Goal: Information Seeking & Learning: Check status

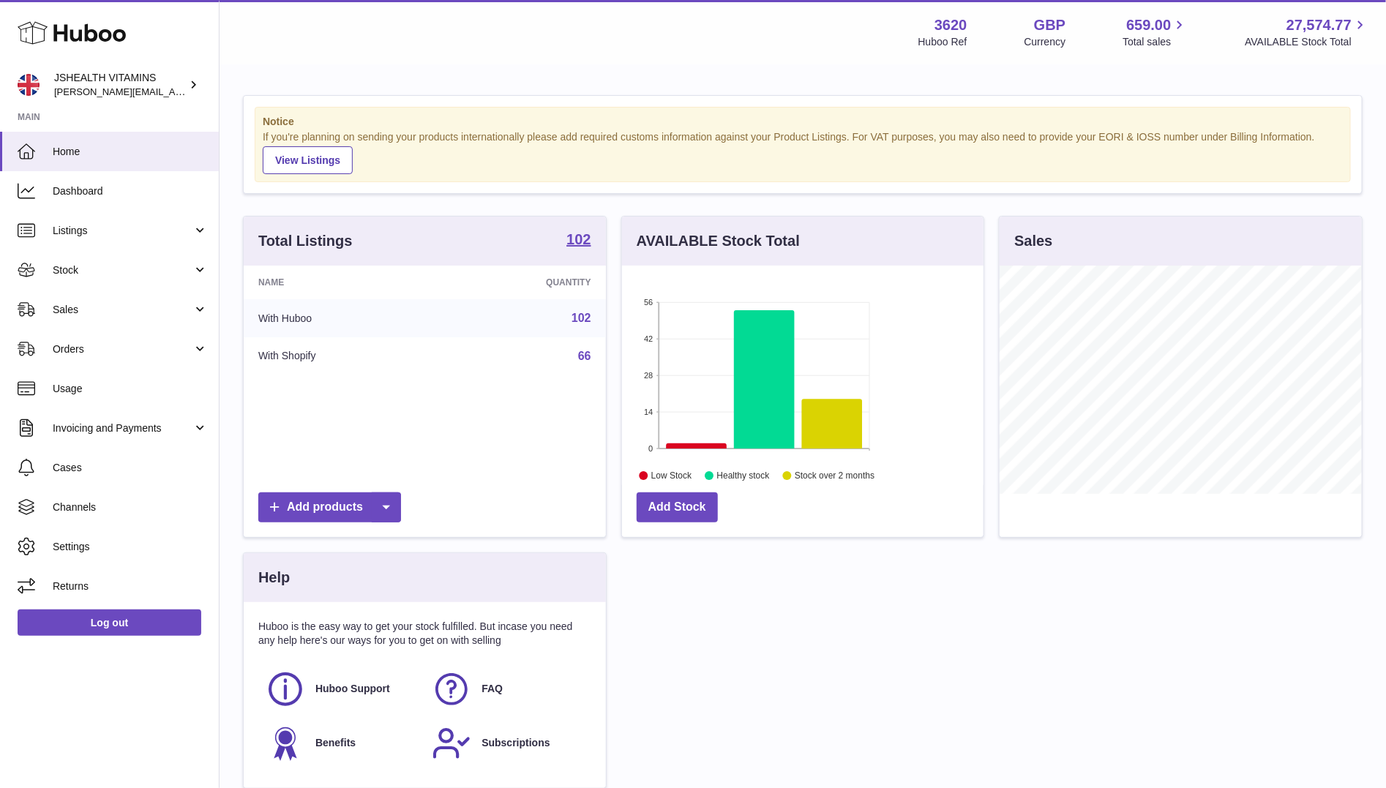
scroll to position [228, 362]
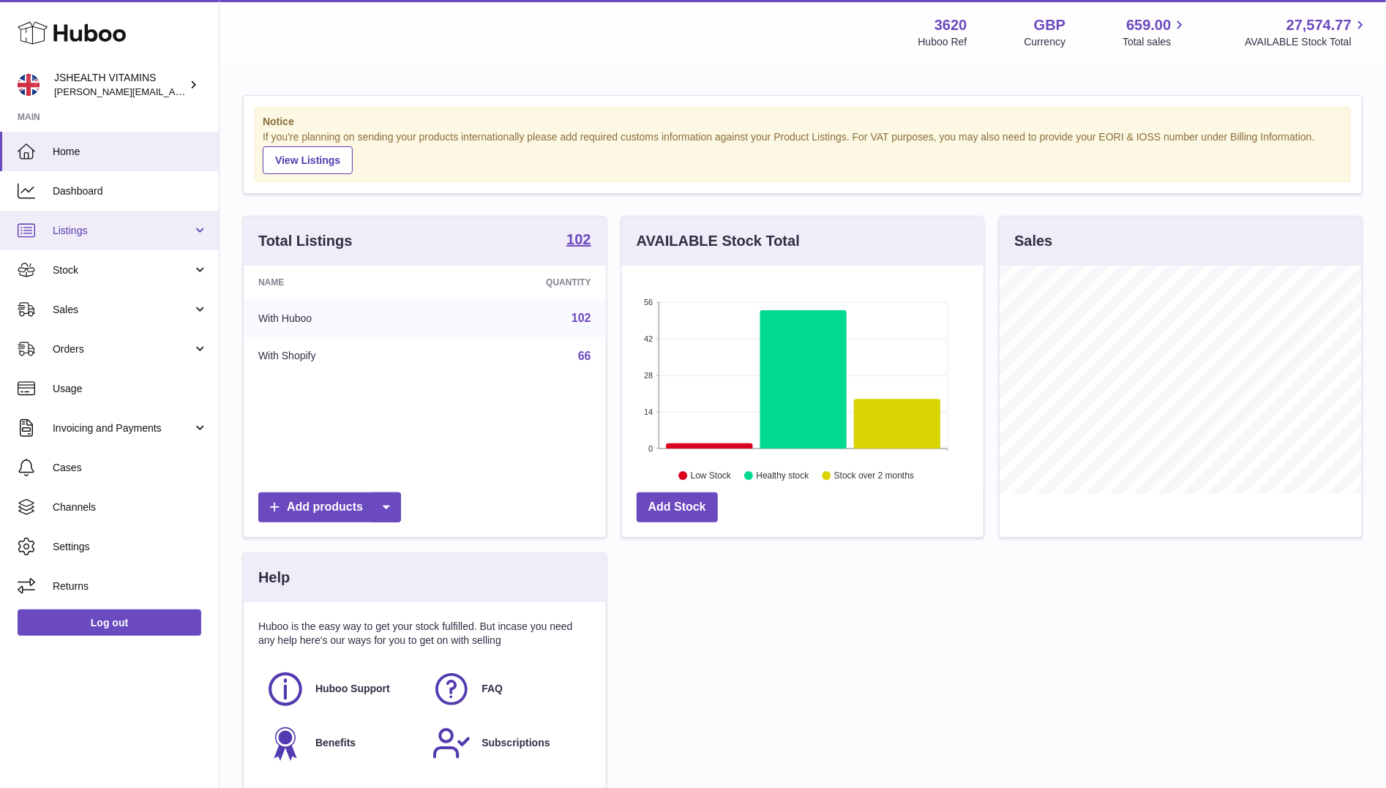
click at [163, 247] on link "Listings" at bounding box center [109, 231] width 219 height 40
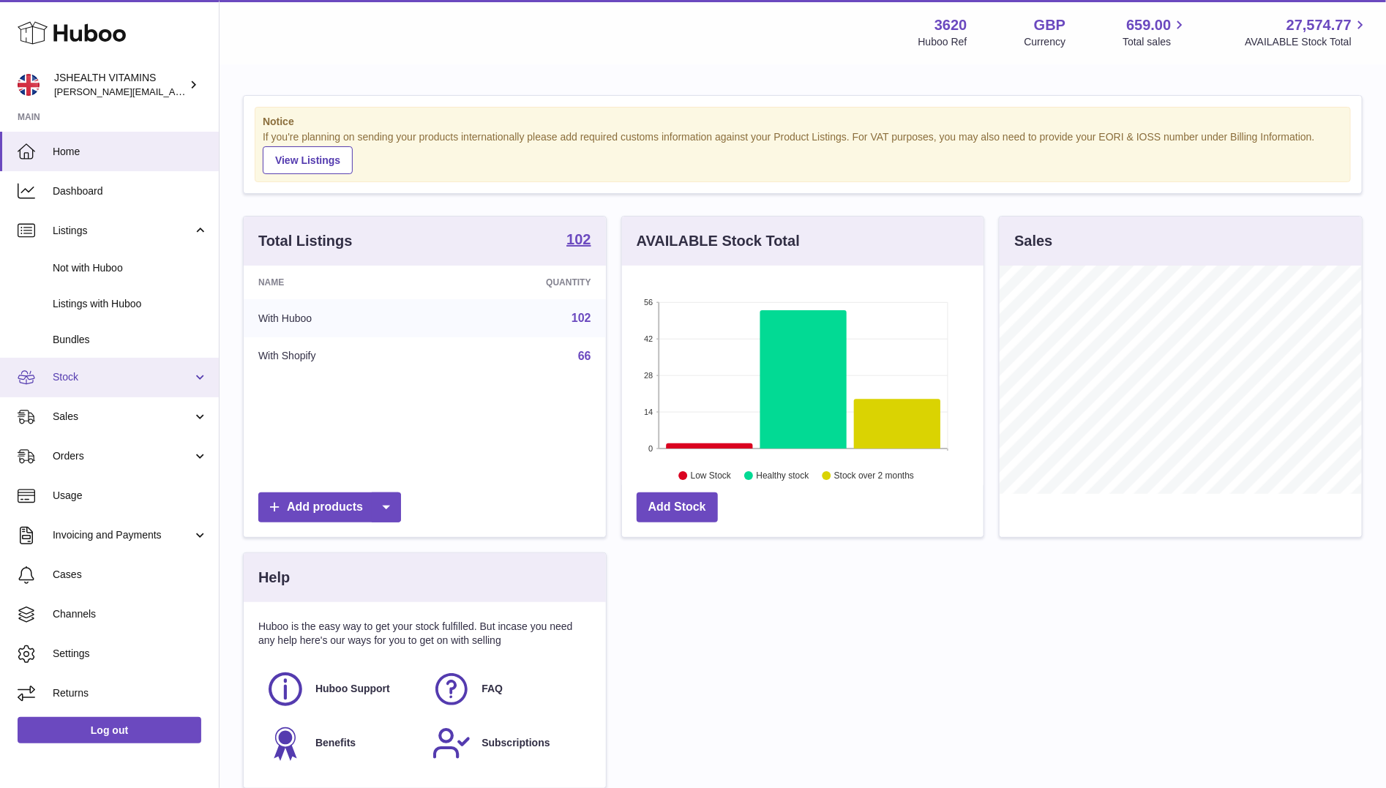
click at [111, 374] on span "Stock" at bounding box center [123, 377] width 140 height 14
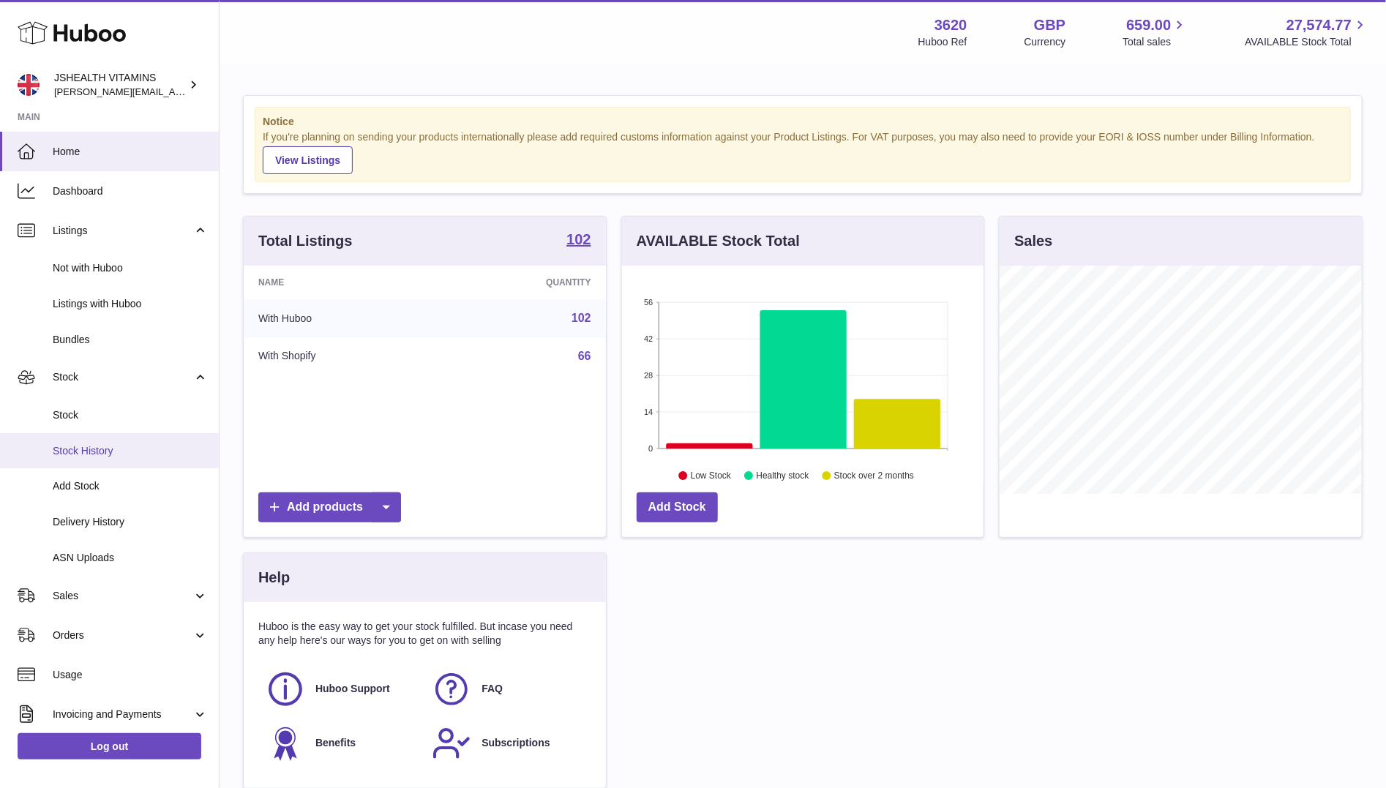
click at [111, 438] on link "Stock History" at bounding box center [109, 451] width 219 height 36
click at [111, 411] on span "Stock" at bounding box center [130, 415] width 155 height 14
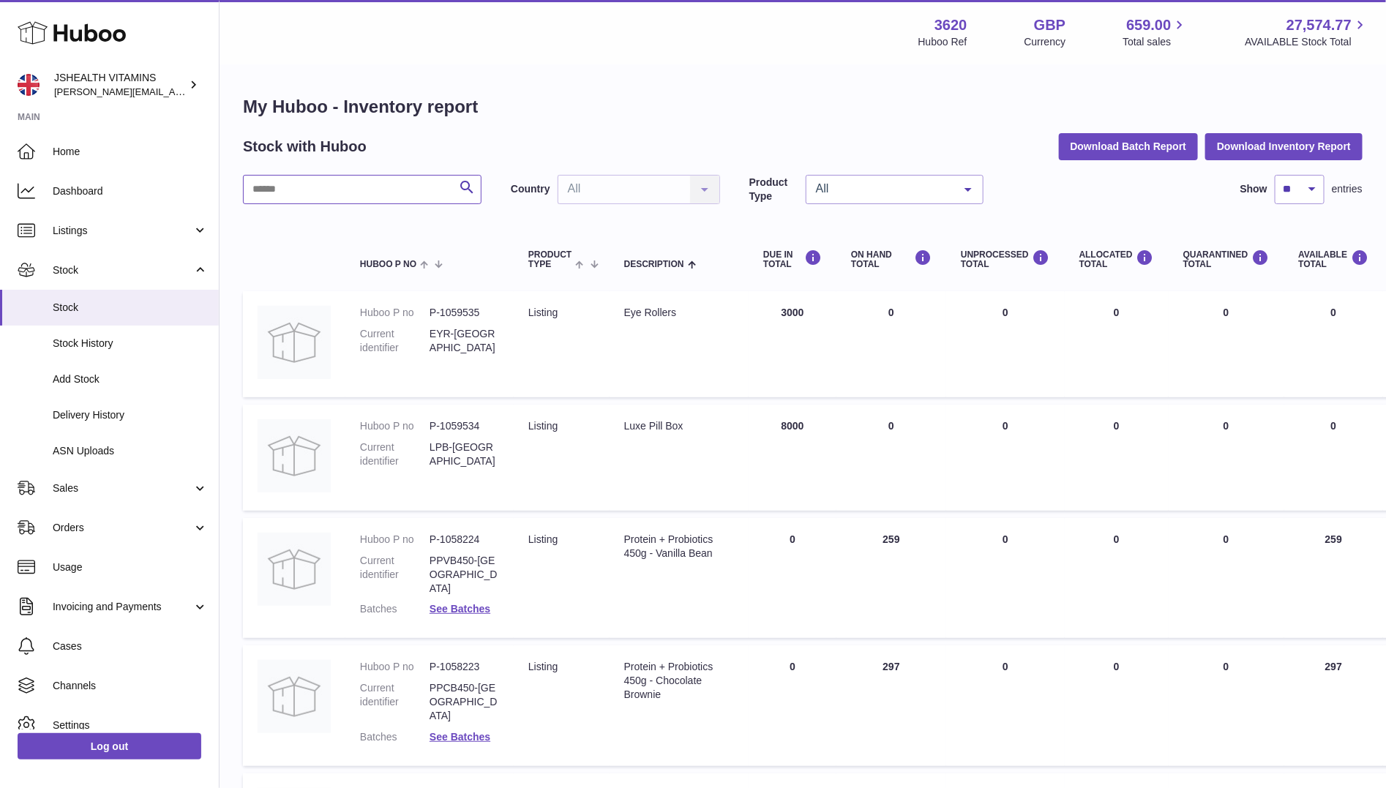
click at [355, 196] on input "text" at bounding box center [362, 189] width 239 height 29
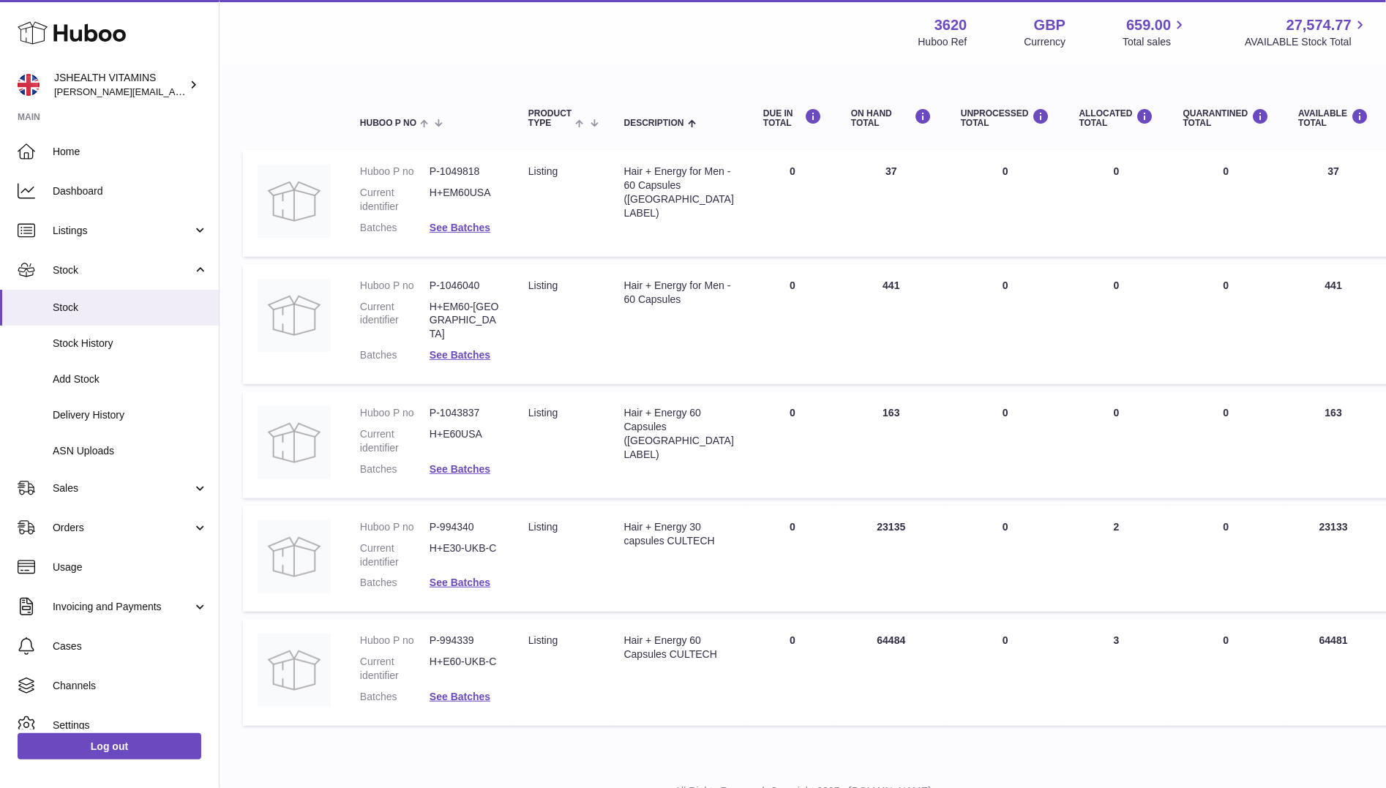
scroll to position [165, 0]
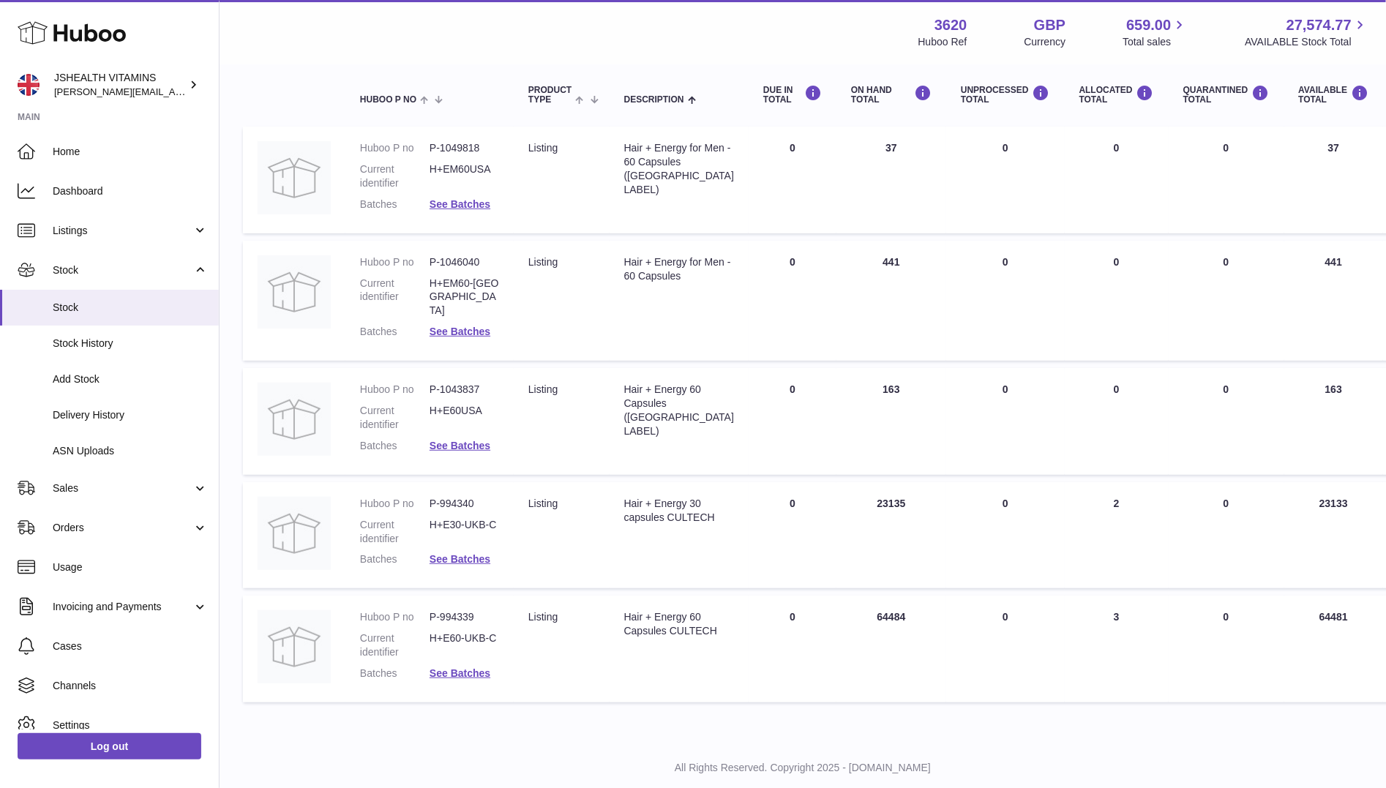
click at [651, 497] on div "Hair + Energy 30 capsules CULTECH" at bounding box center [679, 511] width 110 height 28
copy tr "Hair + Energy 30 capsules CULTECH"
click at [468, 497] on dd "P-994340" at bounding box center [465, 504] width 70 height 14
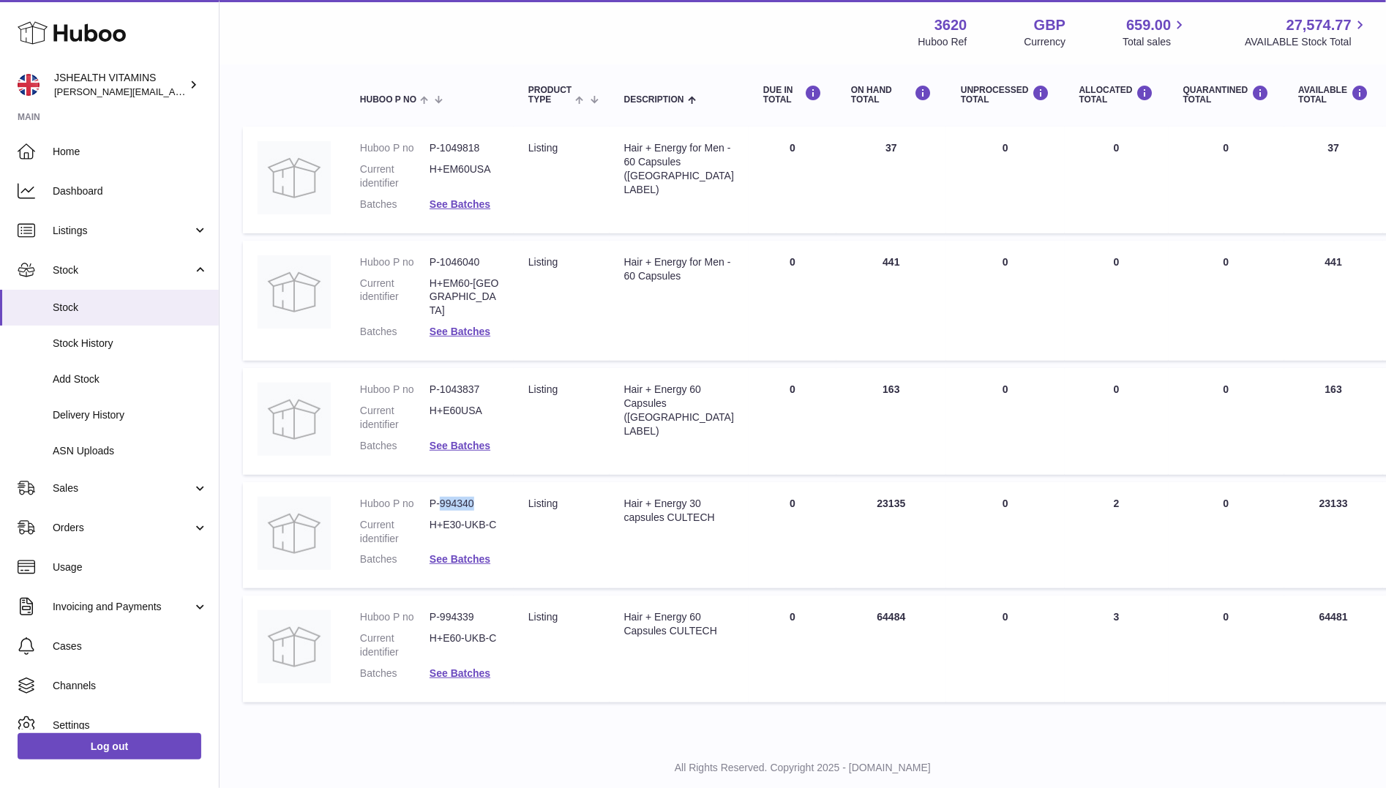
click at [468, 497] on dd "P-994340" at bounding box center [465, 504] width 70 height 14
copy dl "P-994340"
click at [656, 615] on div "Hair + Energy 60 Capsules CULTECH" at bounding box center [679, 624] width 110 height 28
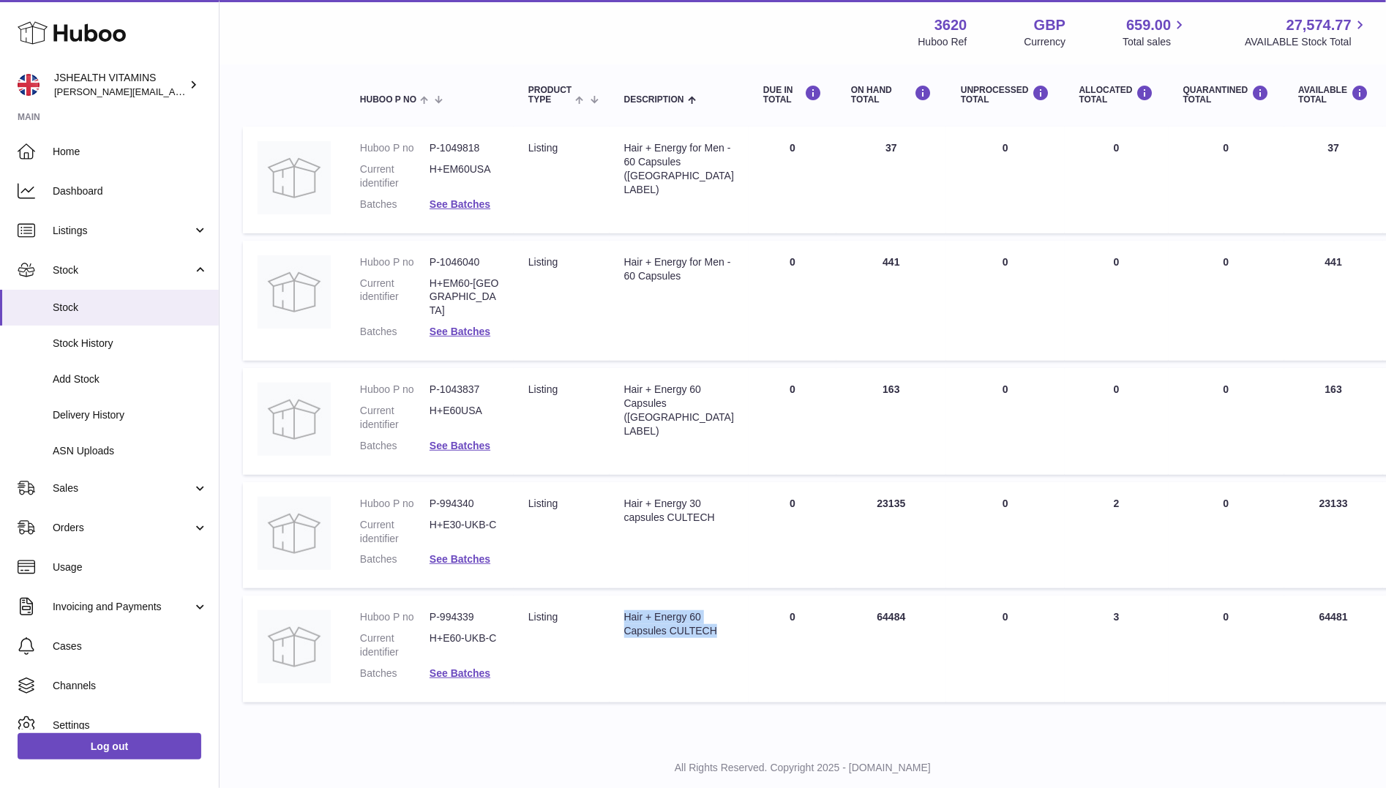
click at [656, 615] on div "Hair + Energy 60 Capsules CULTECH" at bounding box center [679, 624] width 110 height 28
copy tr "Hair + Energy 60 Capsules CULTECH"
click at [458, 610] on dd "P-994339" at bounding box center [465, 617] width 70 height 14
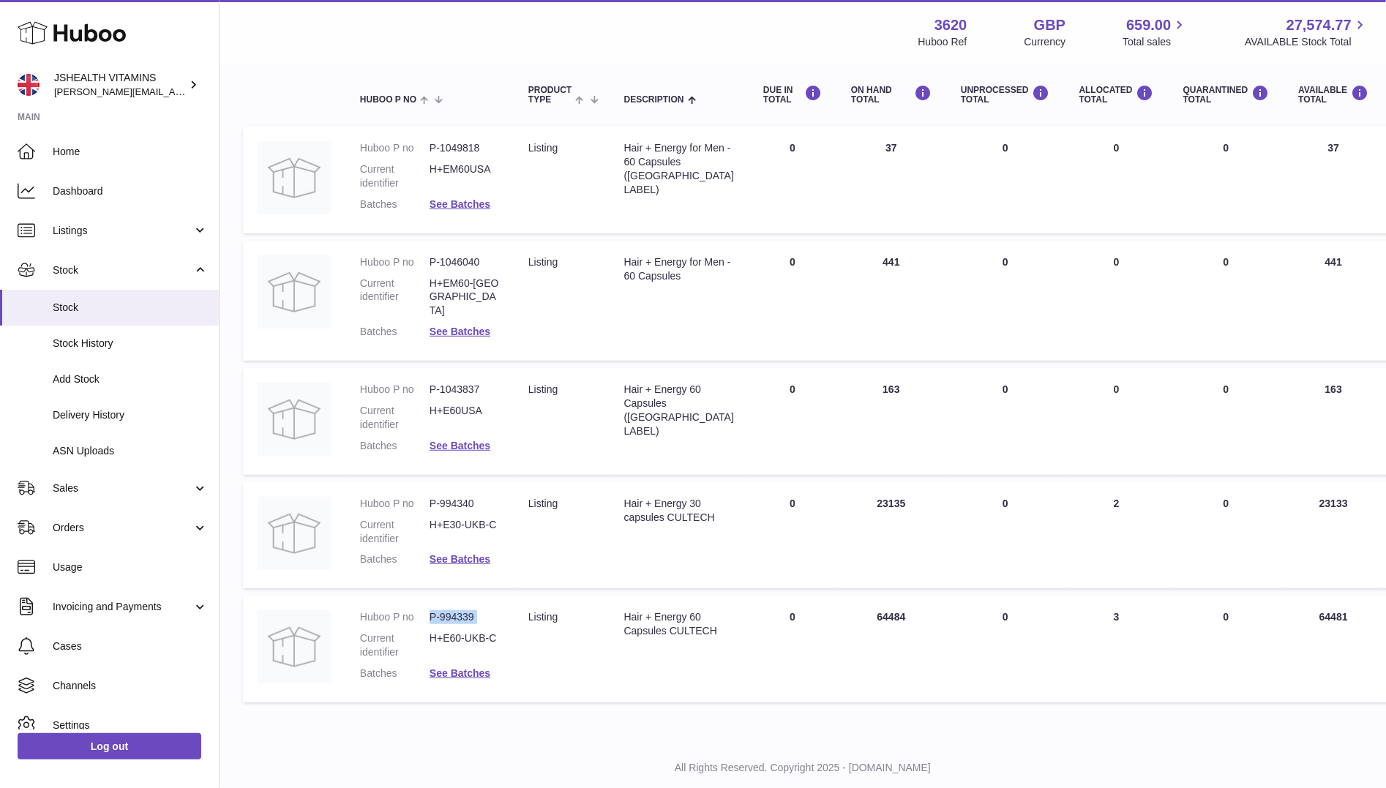
copy dl "P-994339"
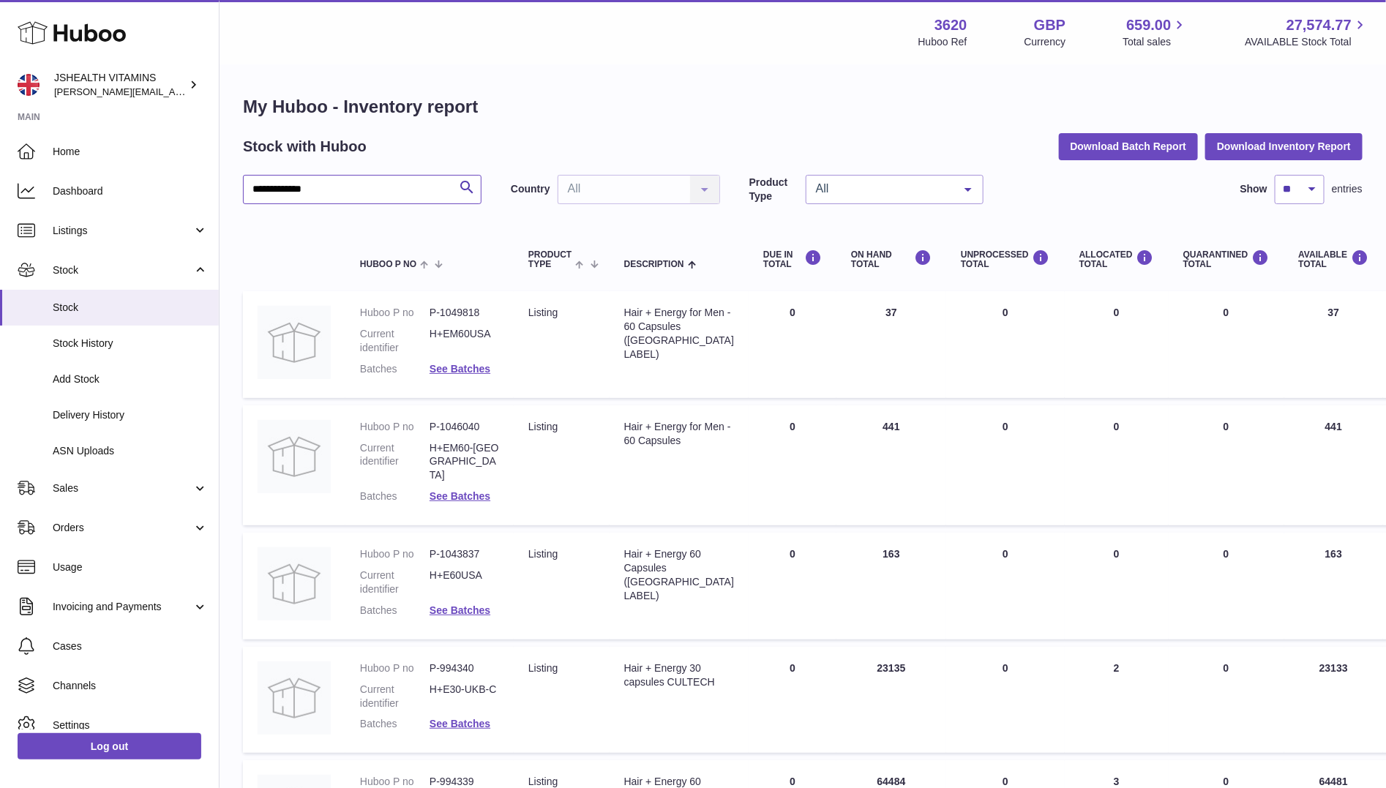
click at [407, 184] on input "**********" at bounding box center [362, 189] width 239 height 29
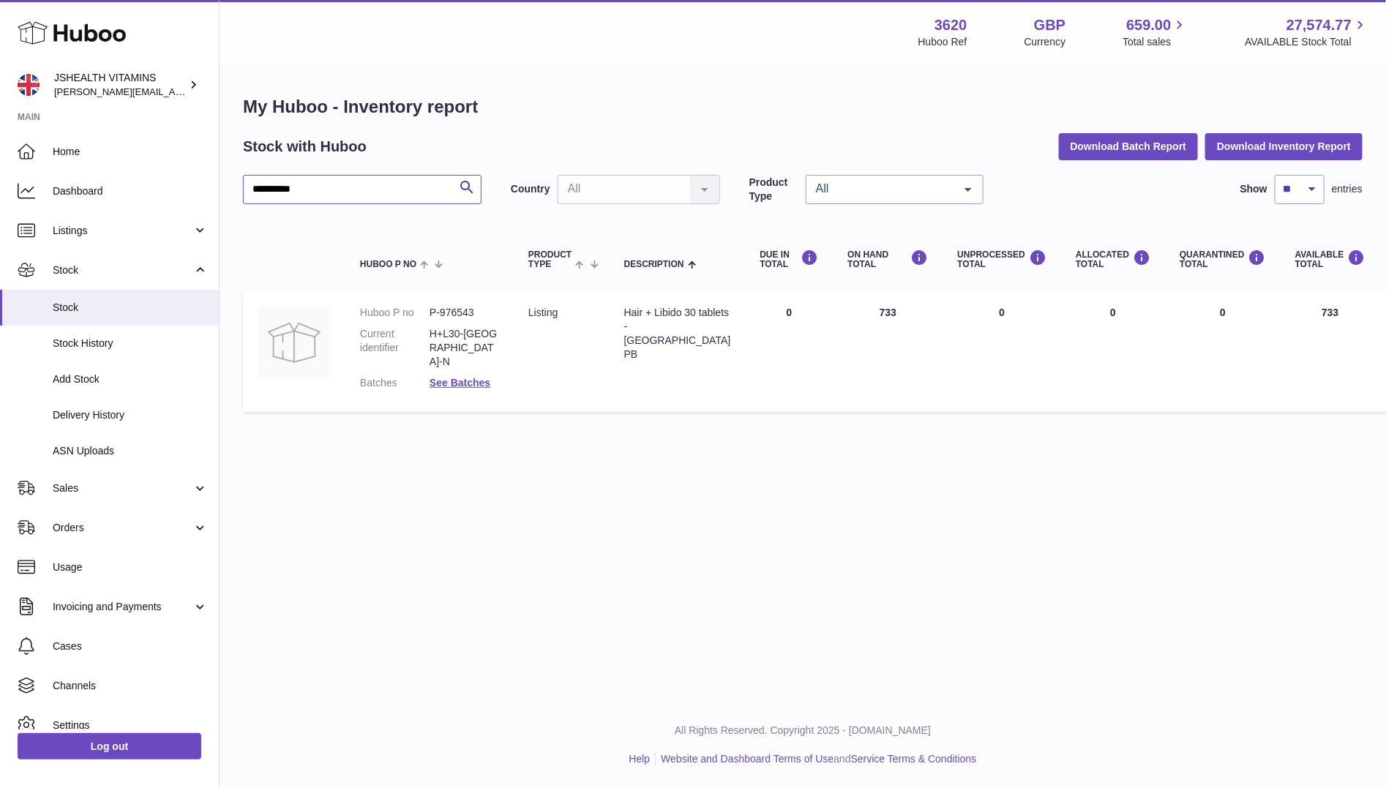
type input "**********"
click at [653, 326] on div "Hair + Libido 30 tablets - UK PB" at bounding box center [677, 334] width 107 height 56
copy tr "Hair + Libido 30 tablets - UK PB"
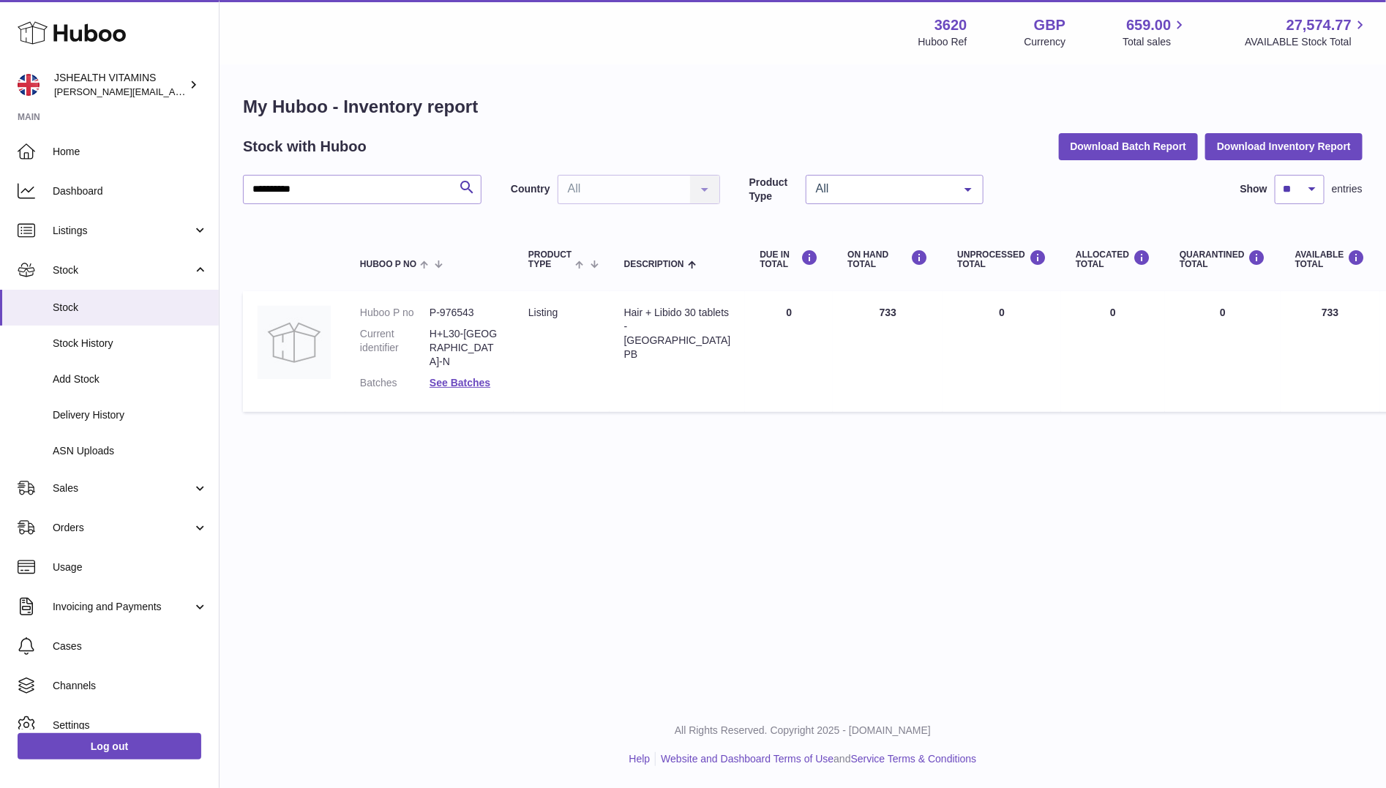
click at [451, 316] on dd "P-976543" at bounding box center [465, 313] width 70 height 14
copy dl "P-976543"
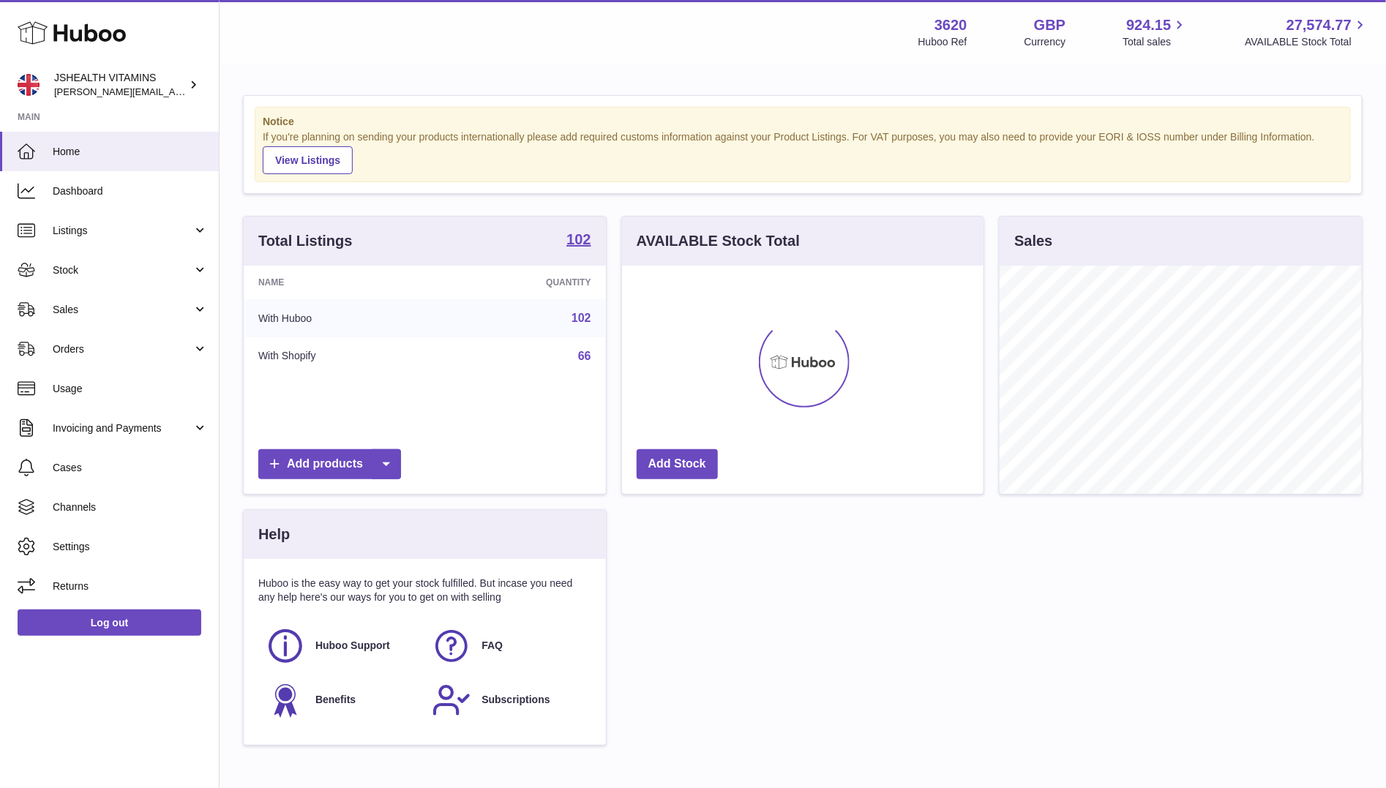
scroll to position [228, 362]
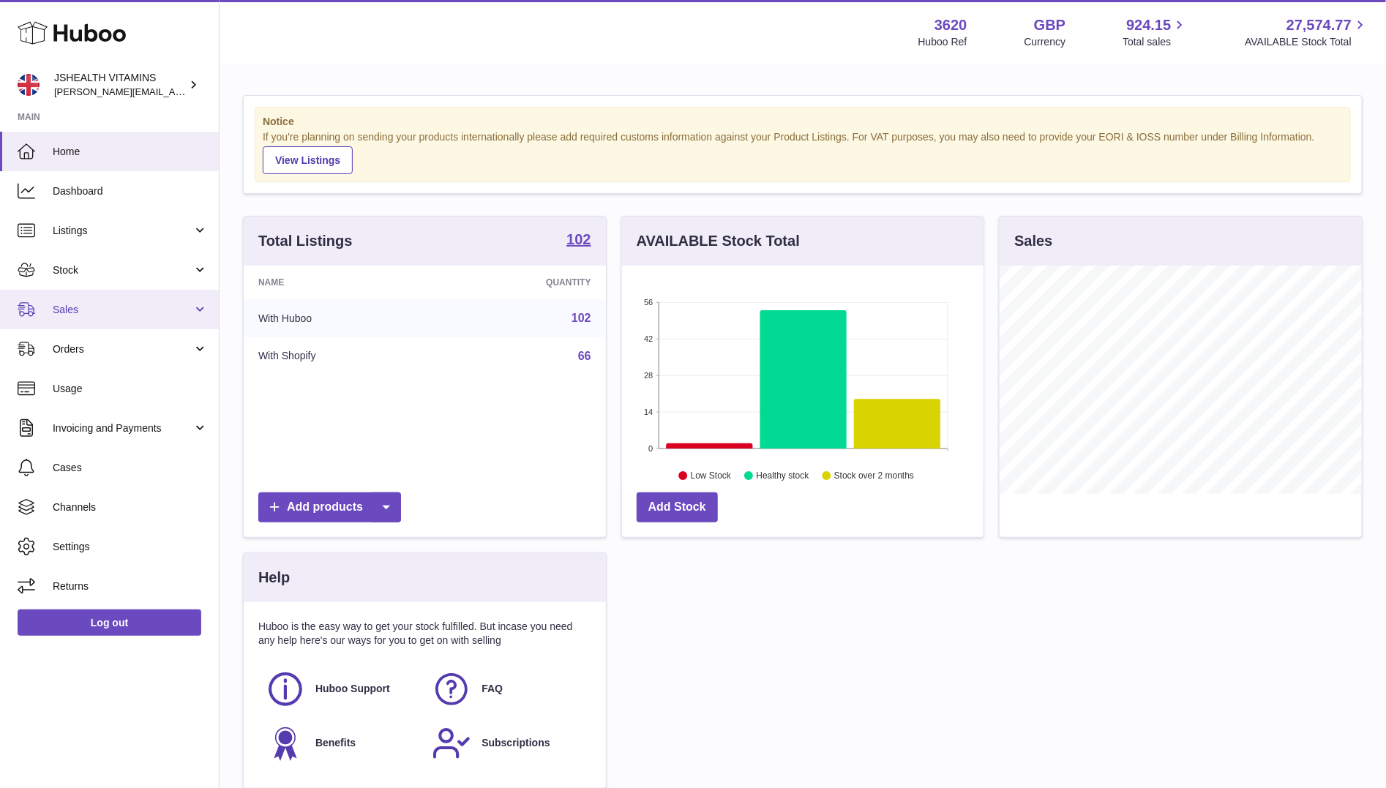
click at [80, 308] on span "Sales" at bounding box center [123, 310] width 140 height 14
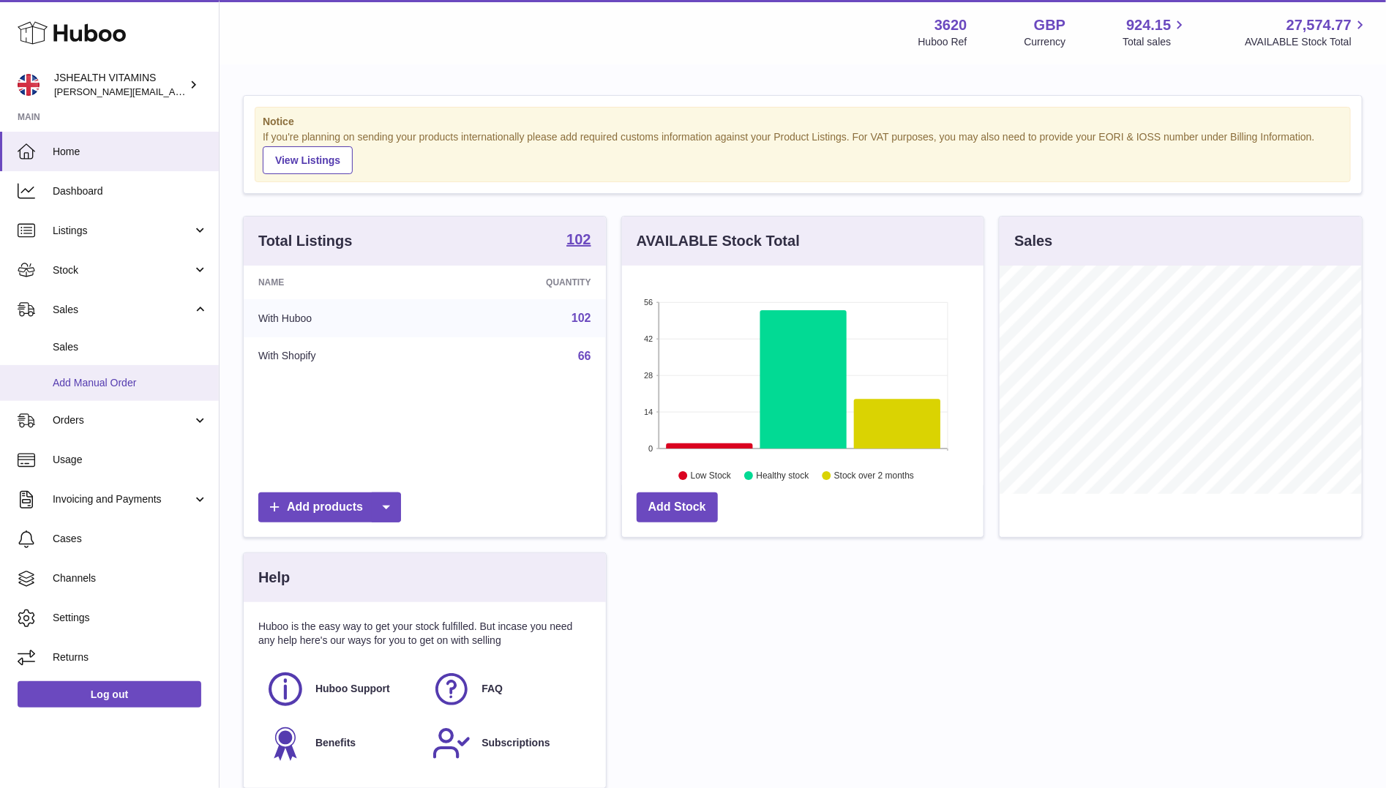
click at [84, 372] on link "Add Manual Order" at bounding box center [109, 383] width 219 height 36
click at [90, 342] on span "Sales" at bounding box center [130, 347] width 155 height 14
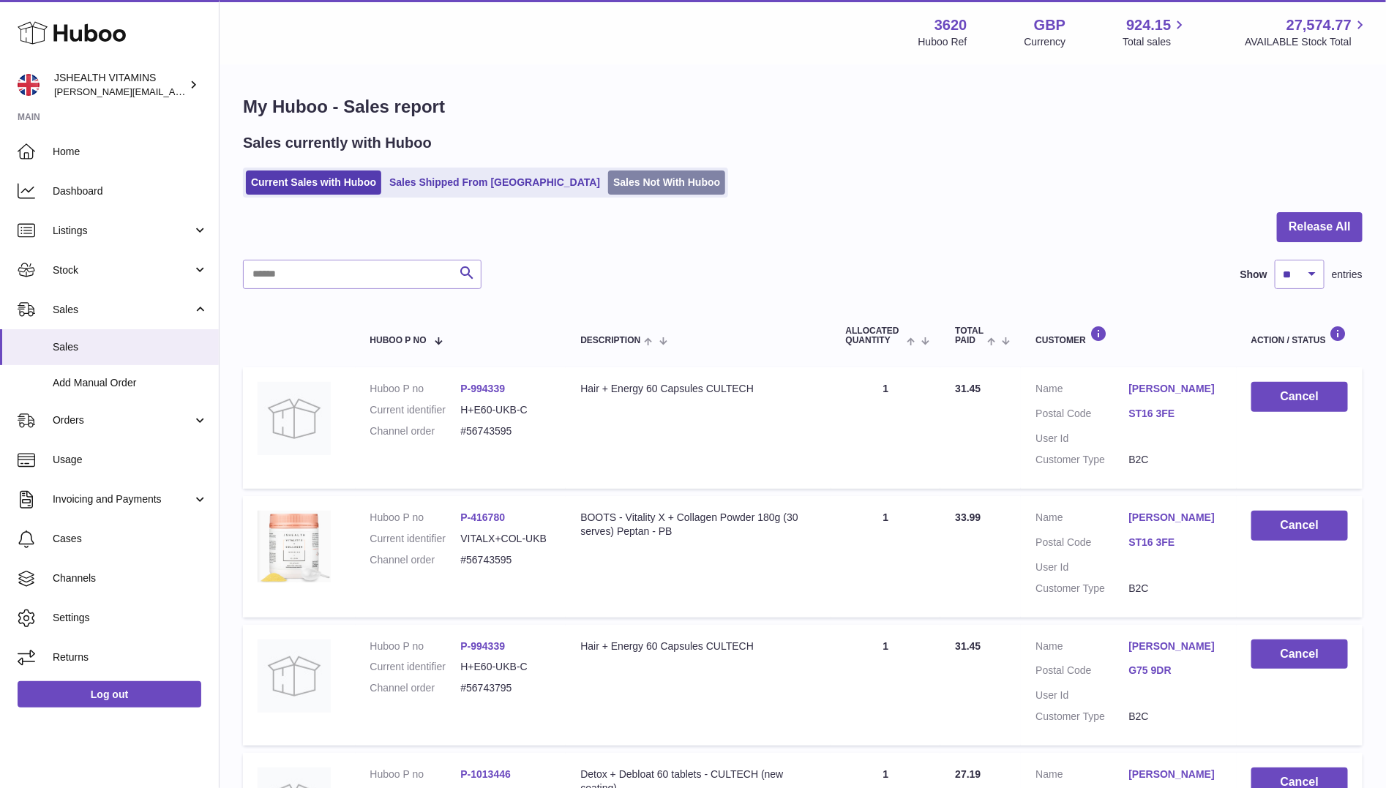
click at [608, 189] on link "Sales Not With Huboo" at bounding box center [666, 183] width 117 height 24
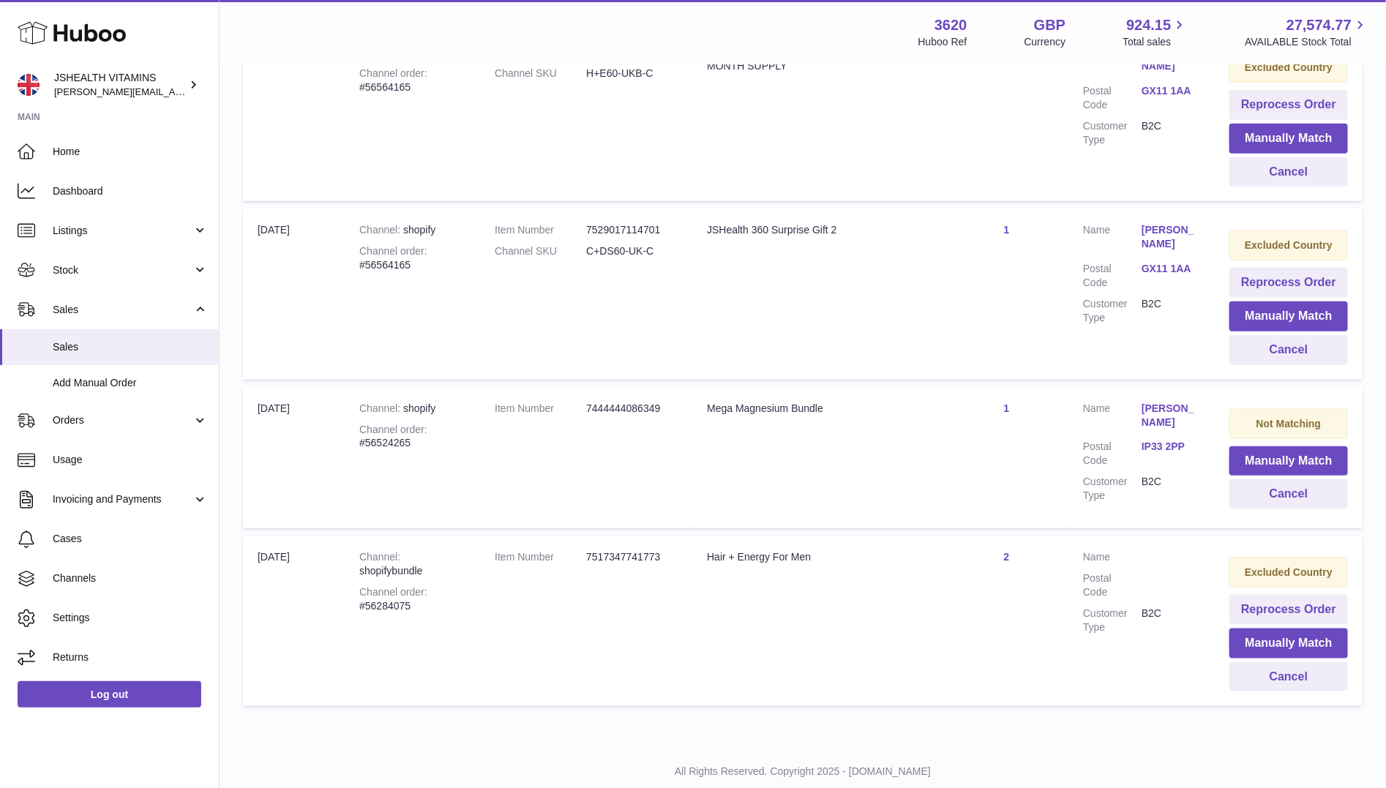
scroll to position [575, 0]
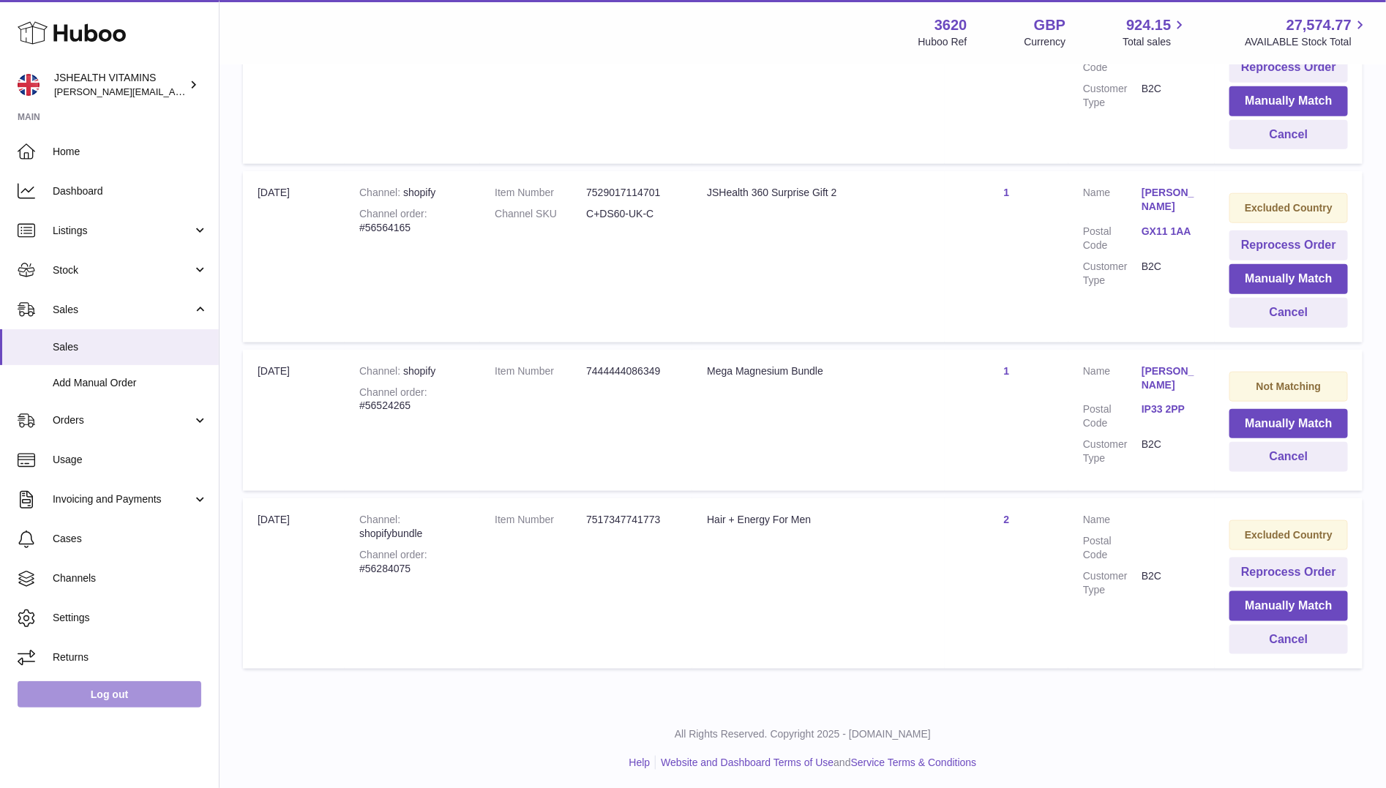
click at [171, 689] on link "Log out" at bounding box center [110, 694] width 184 height 26
